Goal: Information Seeking & Learning: Learn about a topic

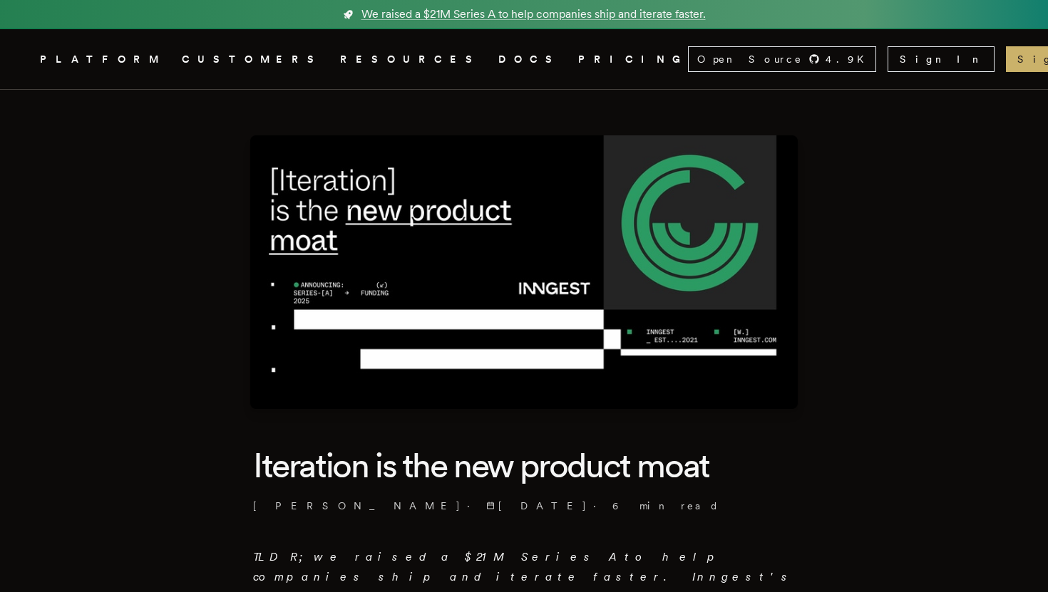
click at [379, 58] on div "PLATFORM CUSTOMERS RESOURCES DOCS PRICING" at bounding box center [364, 60] width 648 height 18
click at [498, 58] on link "DOCS" at bounding box center [529, 60] width 63 height 18
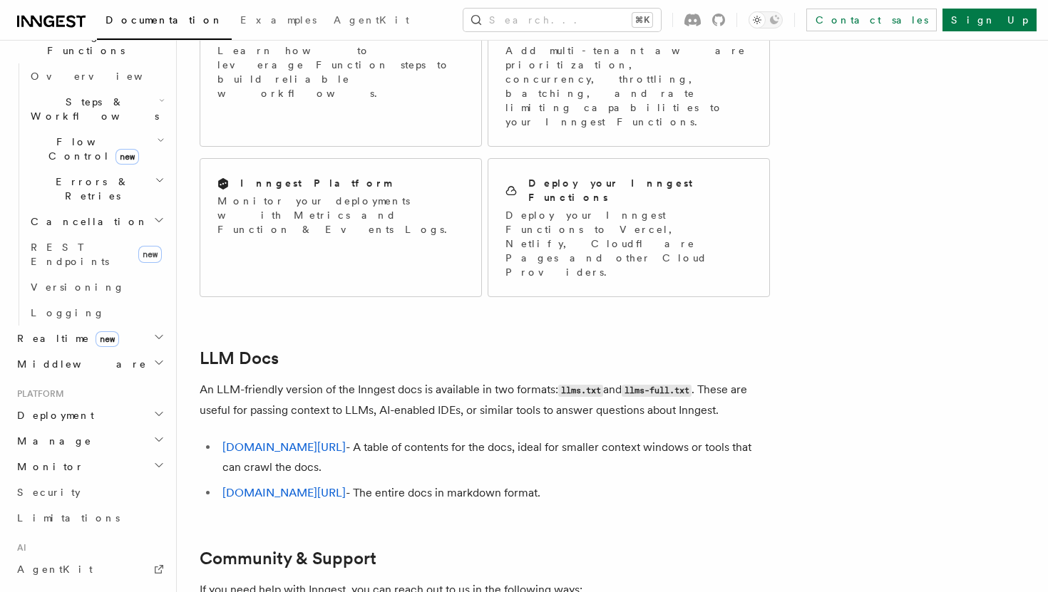
scroll to position [480, 0]
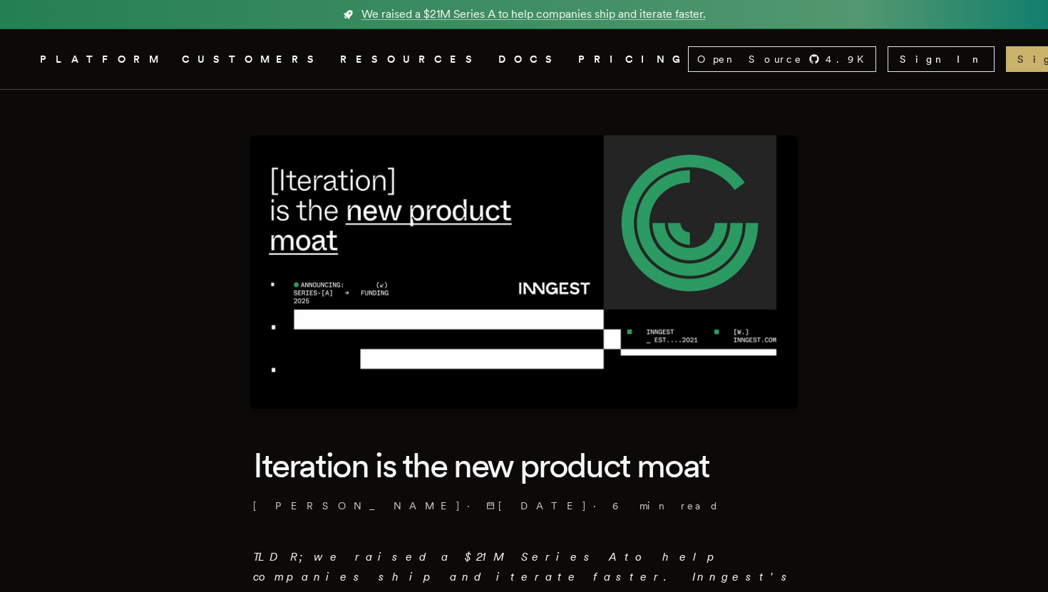
click at [584, 243] on img at bounding box center [523, 272] width 547 height 274
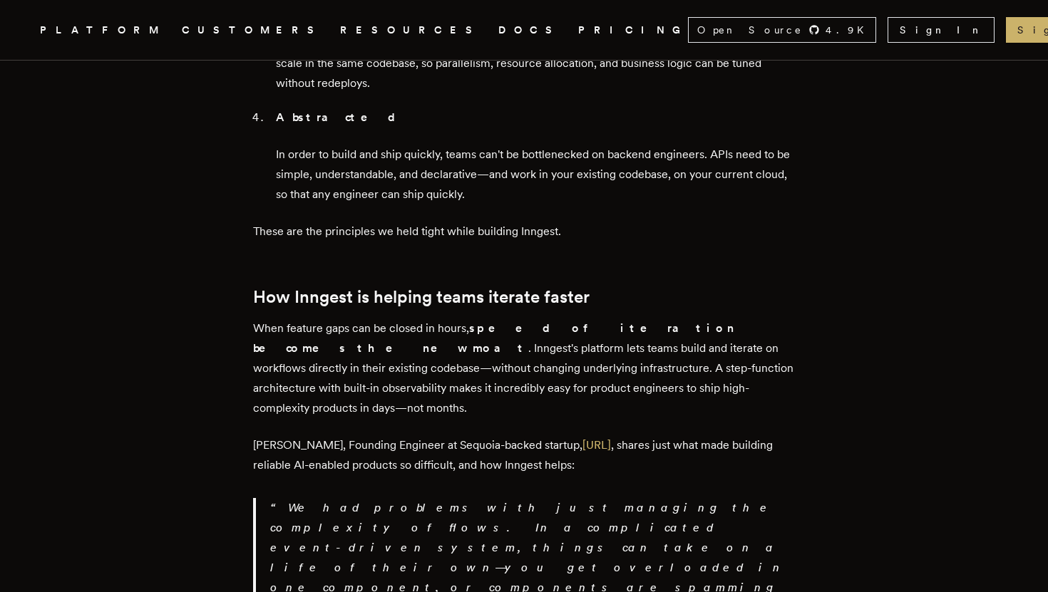
scroll to position [2027, 0]
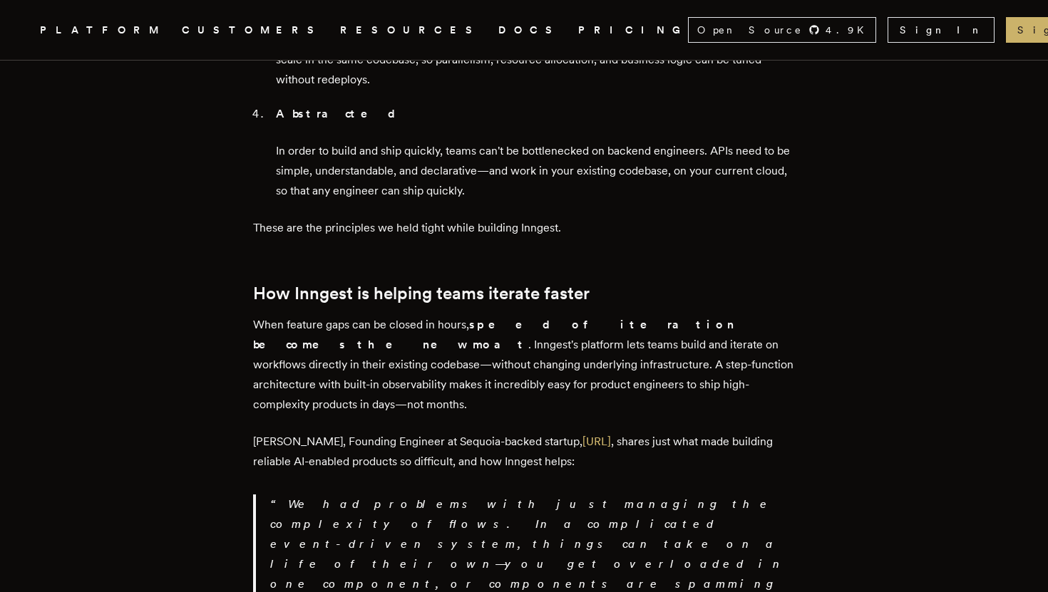
click at [466, 432] on p "[PERSON_NAME], Founding Engineer at Sequoia-backed startup, [URL] , shares just…" at bounding box center [524, 452] width 542 height 40
click at [583, 435] on link "[URL]" at bounding box center [596, 442] width 29 height 14
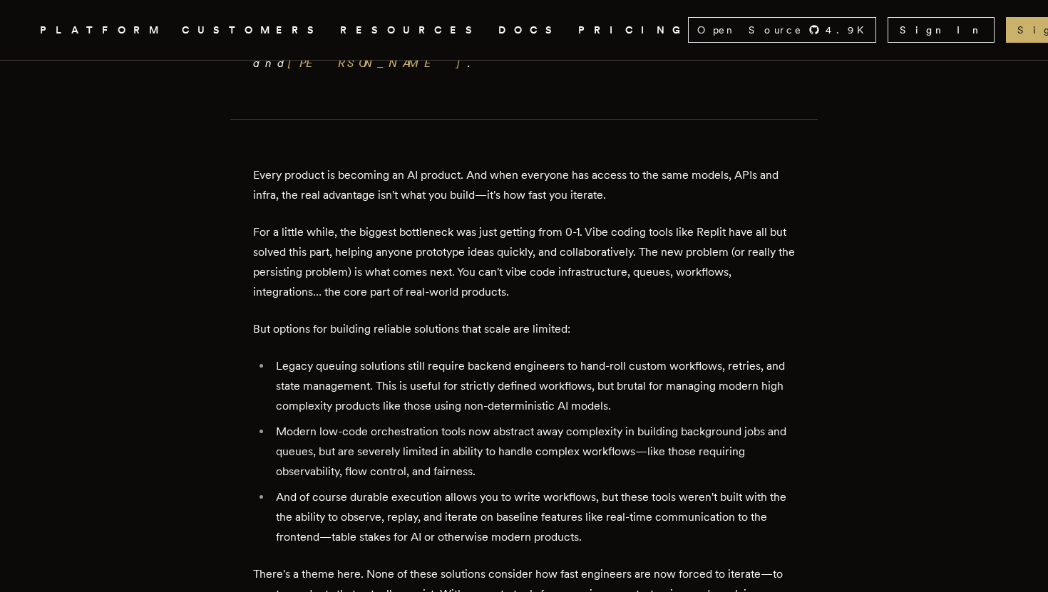
scroll to position [0, 0]
